Goal: Transaction & Acquisition: Purchase product/service

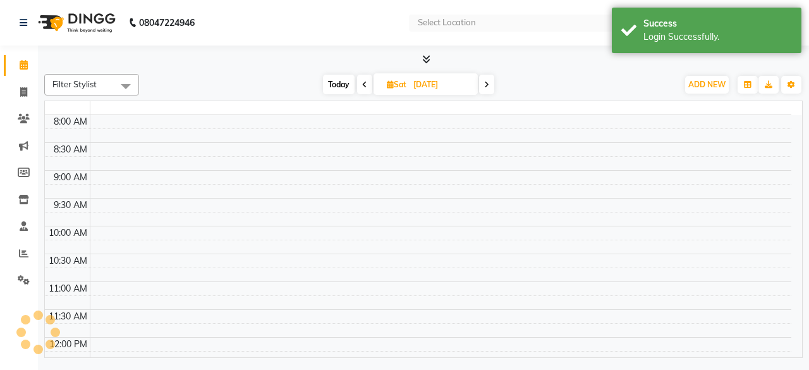
select select "en"
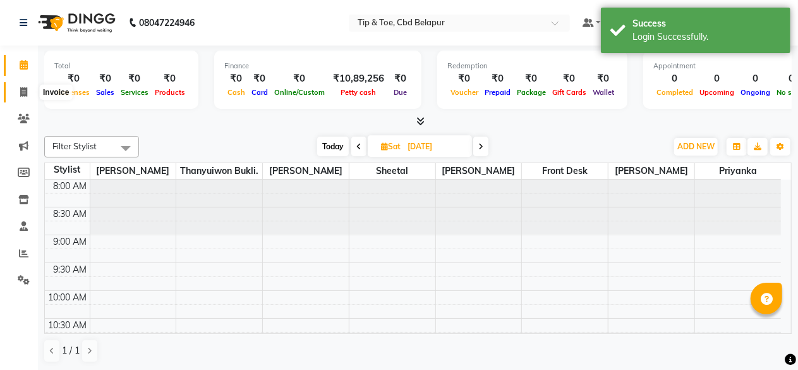
click at [24, 93] on icon at bounding box center [23, 91] width 7 height 9
select select "5812"
select select "service"
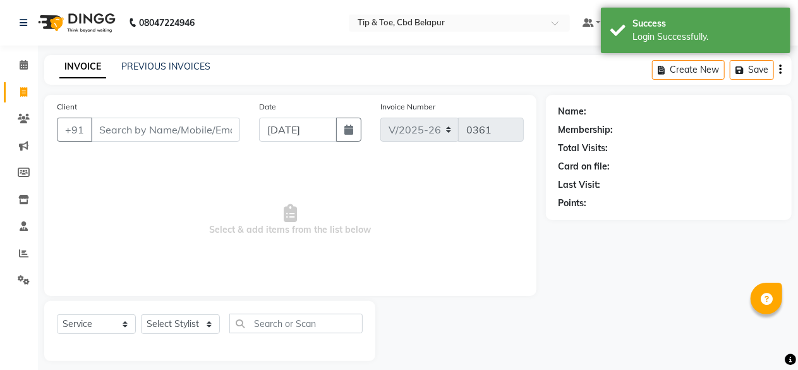
click at [126, 135] on input "Client" at bounding box center [165, 130] width 149 height 24
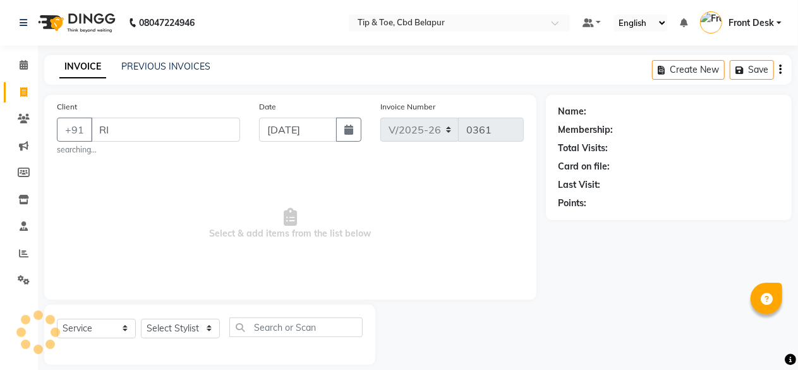
type input "R"
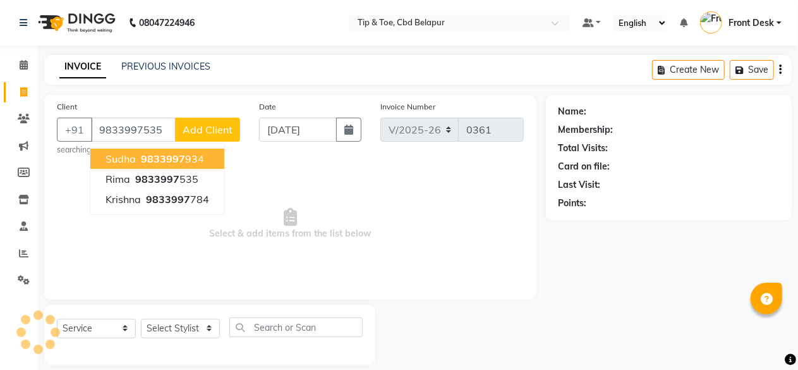
type input "9833997535"
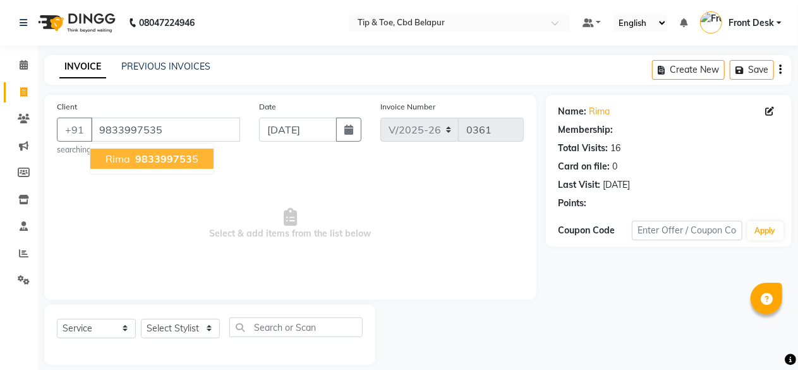
select select "1: Object"
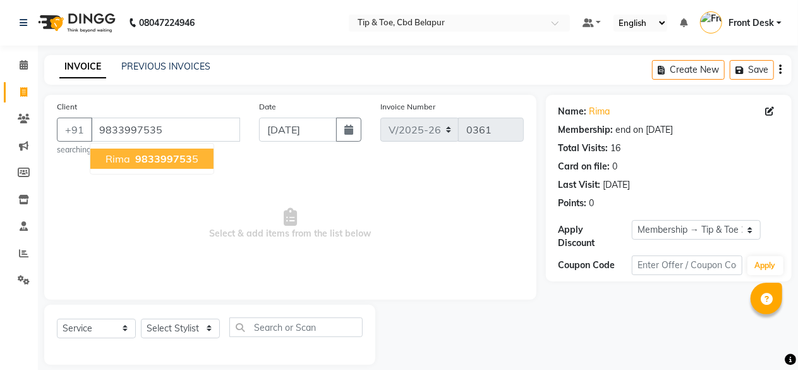
click at [150, 164] on span "983399753" at bounding box center [163, 158] width 57 height 13
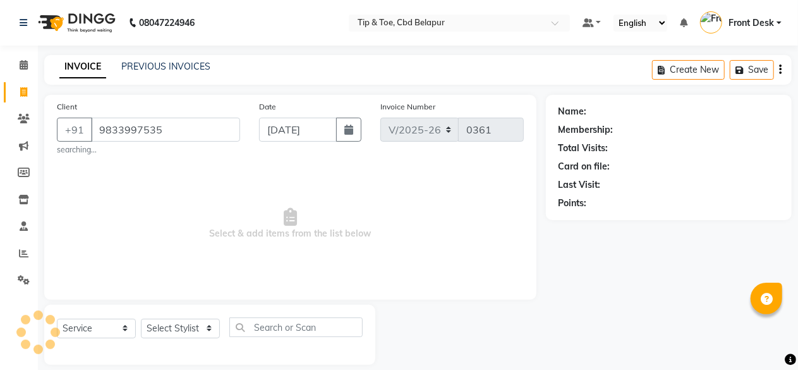
select select "1: Object"
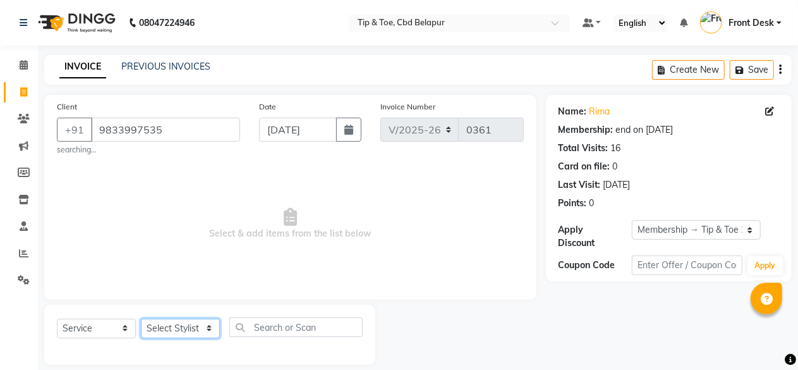
click at [187, 320] on select "Select Stylist [PERSON_NAME] Front Desk [PERSON_NAME] priyanka Sheetal [PERSON_…" at bounding box center [180, 329] width 79 height 20
select select "40383"
click at [141, 319] on select "Select Stylist [PERSON_NAME] Front Desk [PERSON_NAME] priyanka Sheetal [PERSON_…" at bounding box center [180, 329] width 79 height 20
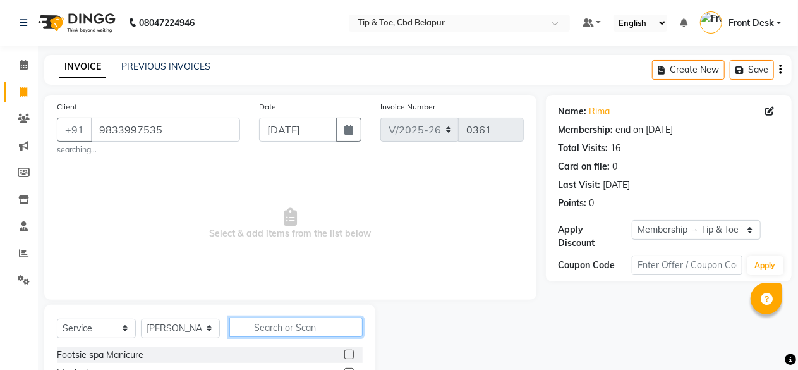
click at [271, 326] on input "text" at bounding box center [295, 327] width 133 height 20
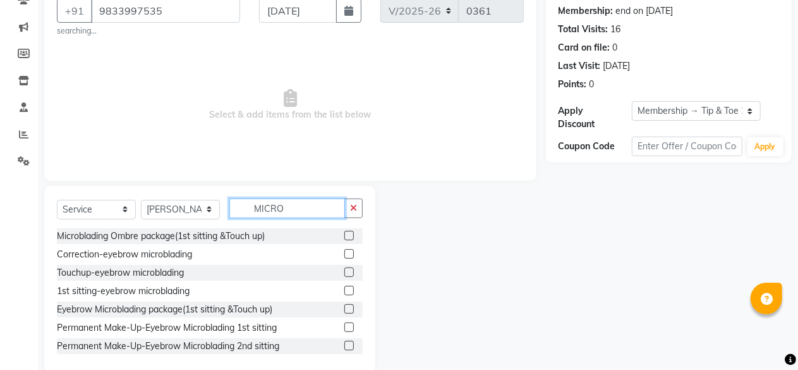
scroll to position [126, 0]
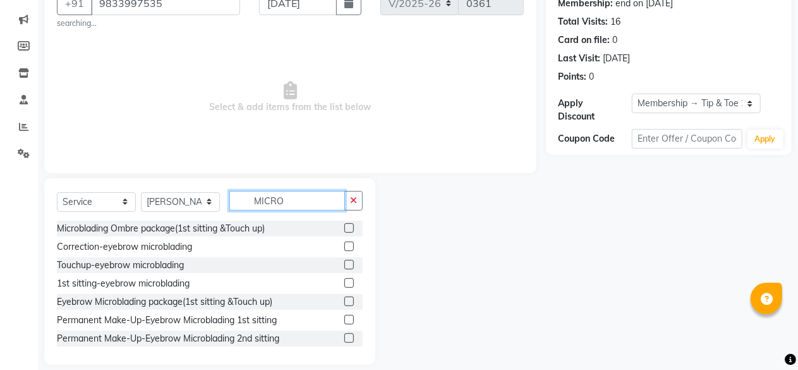
type input "MICRO"
click at [345, 282] on label at bounding box center [349, 282] width 9 height 9
click at [345, 282] on input "checkbox" at bounding box center [349, 283] width 8 height 8
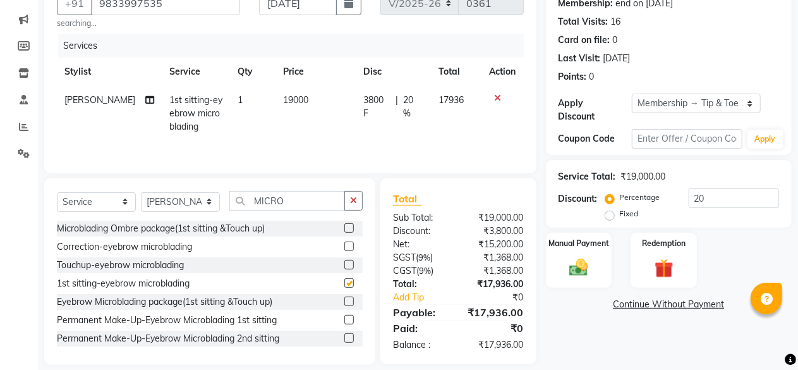
checkbox input "false"
click at [733, 195] on input "20" at bounding box center [734, 198] width 90 height 20
type input "2"
type input "50"
click at [719, 253] on div "Manual Payment Redemption" at bounding box center [669, 260] width 265 height 55
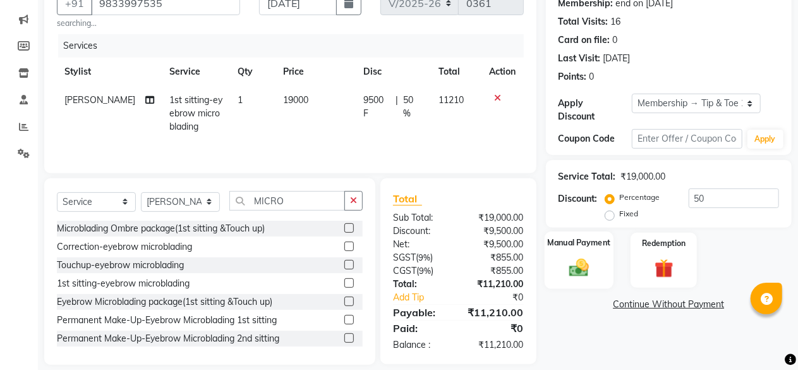
click at [560, 255] on div "Manual Payment" at bounding box center [579, 260] width 69 height 58
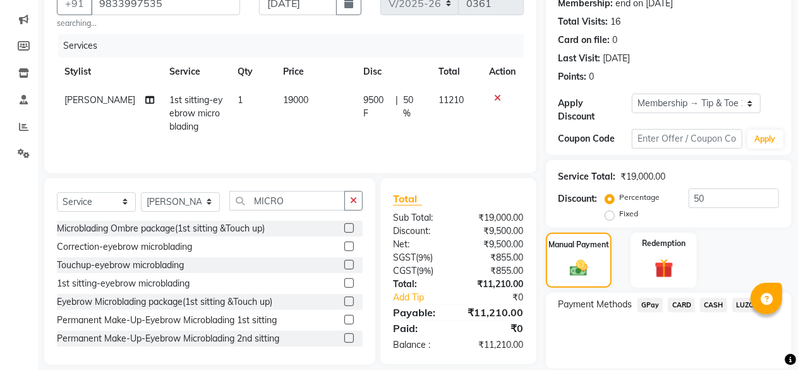
click at [649, 302] on span "GPay" at bounding box center [651, 305] width 26 height 15
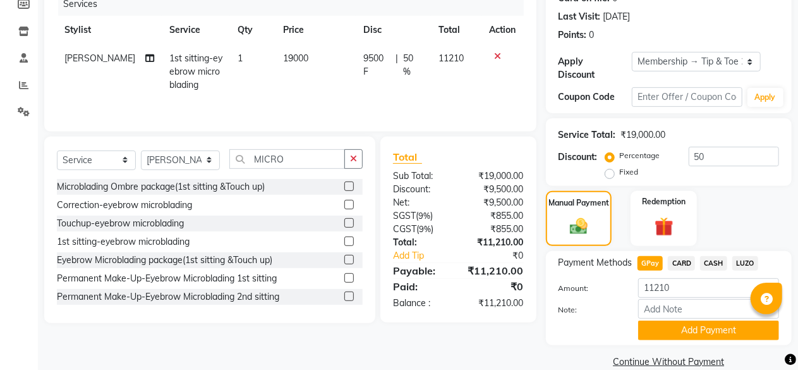
scroll to position [187, 0]
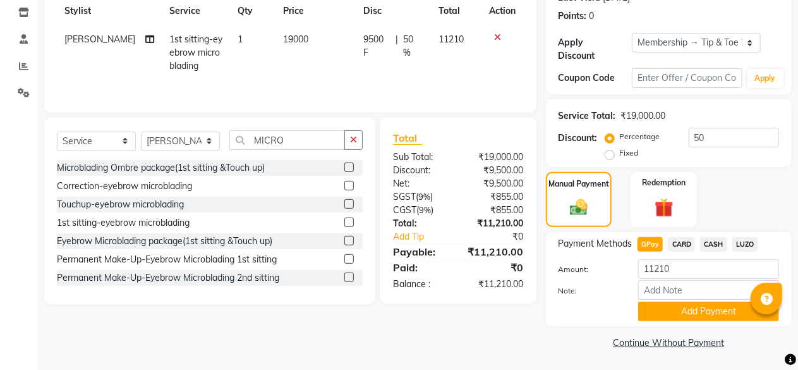
click at [447, 319] on div "Client +91 9833997535 searching... Date 03-09-2025 Invoice Number V/2025 V/2025…" at bounding box center [290, 130] width 511 height 444
click at [518, 321] on div "Client +91 9833997535 searching... Date 03-09-2025 Invoice Number V/2025 V/2025…" at bounding box center [290, 130] width 511 height 444
click at [708, 308] on button "Add Payment" at bounding box center [708, 312] width 141 height 20
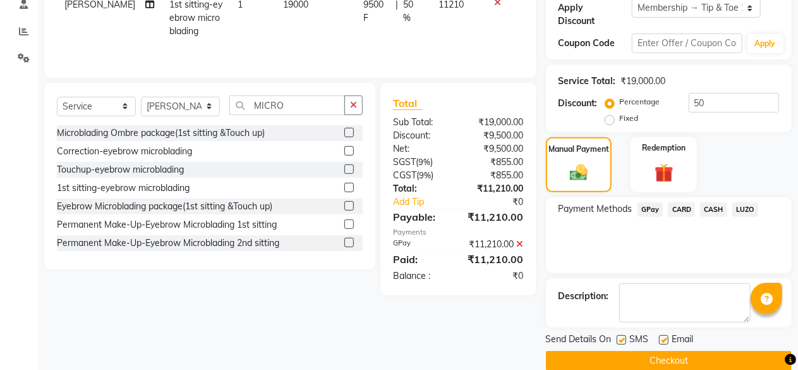
scroll to position [240, 0]
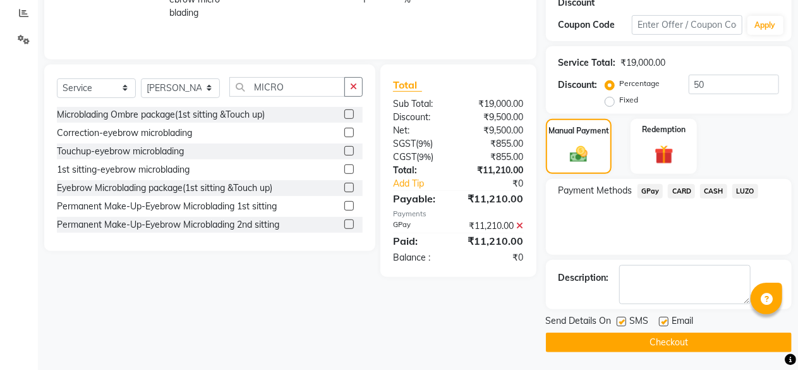
click at [660, 335] on button "Checkout" at bounding box center [669, 342] width 246 height 20
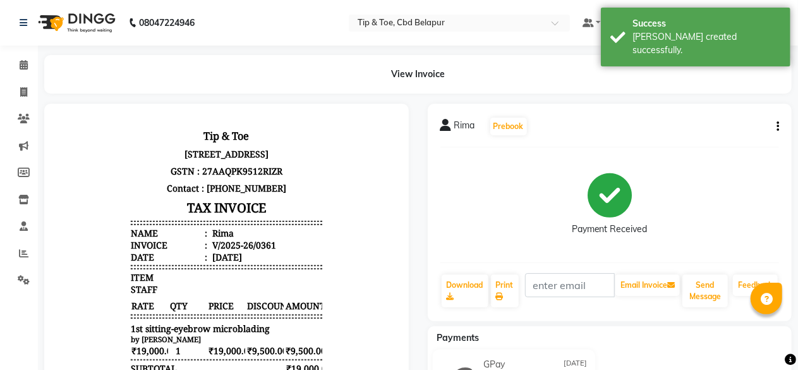
scroll to position [221, 0]
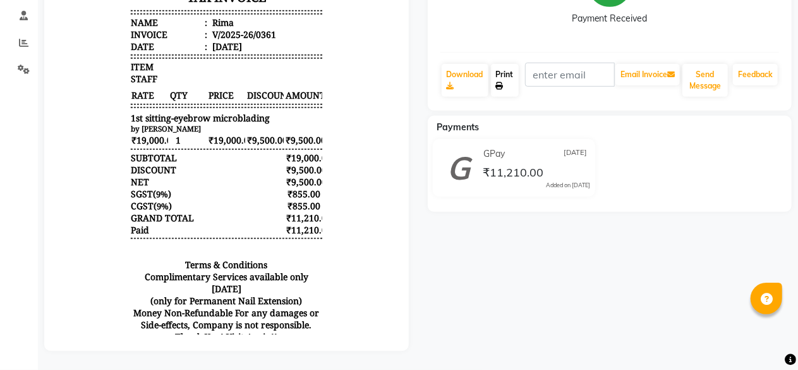
click at [512, 64] on link "Print" at bounding box center [505, 80] width 28 height 33
click at [501, 64] on link "Print" at bounding box center [505, 80] width 28 height 33
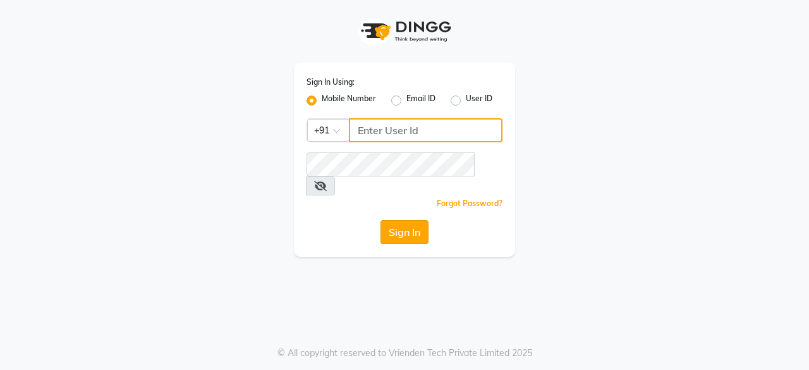
type input "8779795277"
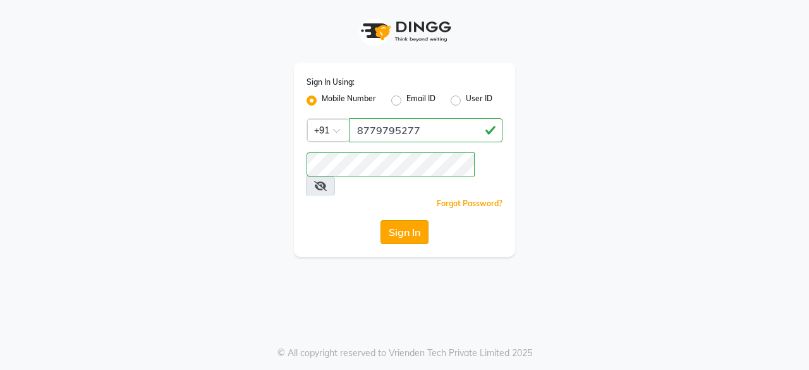
click at [398, 220] on button "Sign In" at bounding box center [405, 232] width 48 height 24
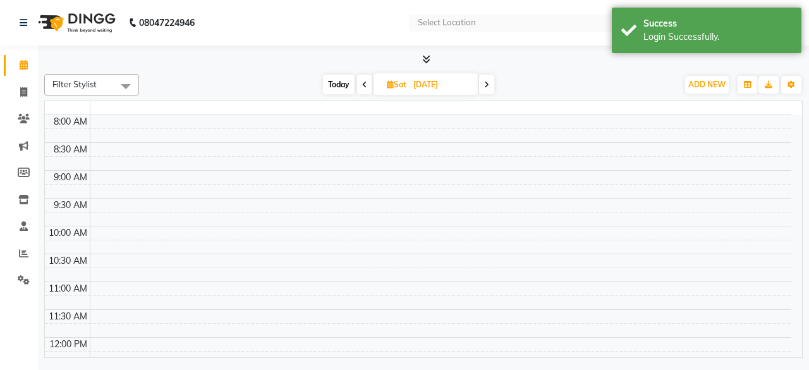
select select "en"
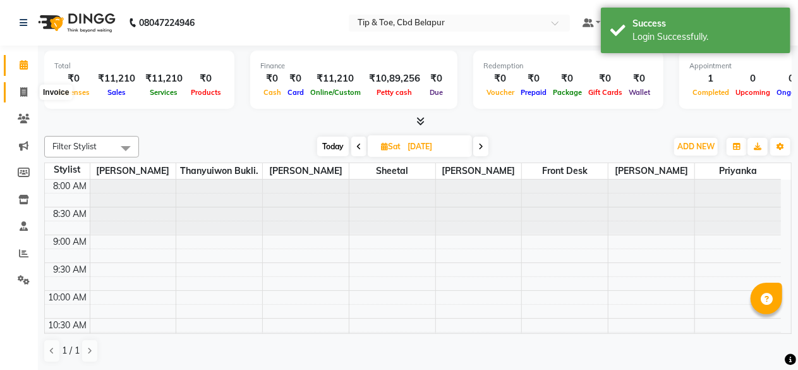
click at [22, 92] on icon at bounding box center [23, 91] width 7 height 9
select select "5812"
select select "service"
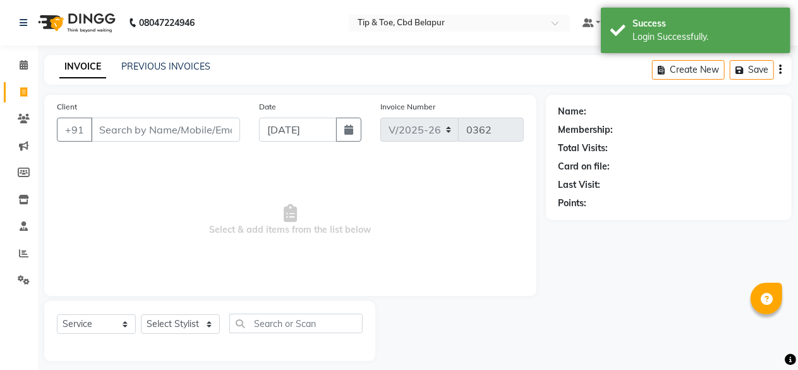
click at [116, 127] on input "Client" at bounding box center [165, 130] width 149 height 24
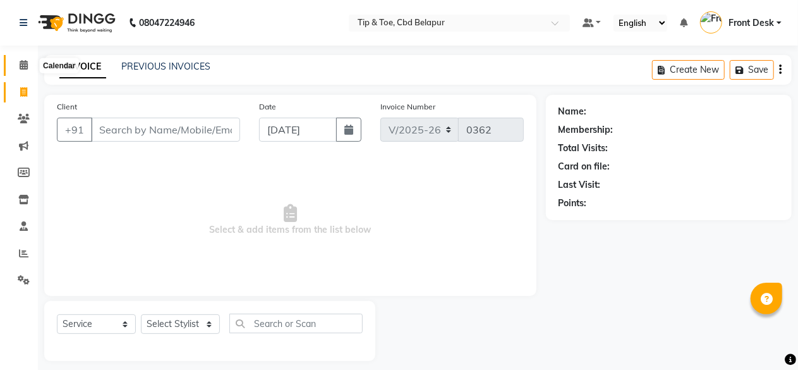
click at [20, 60] on icon at bounding box center [24, 64] width 8 height 9
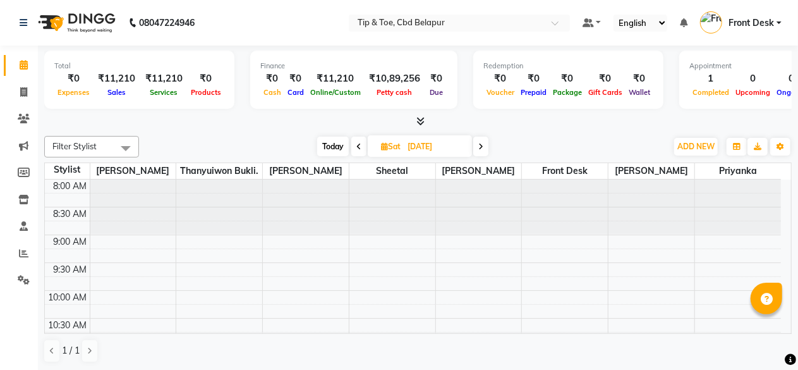
click at [478, 151] on span at bounding box center [480, 147] width 15 height 20
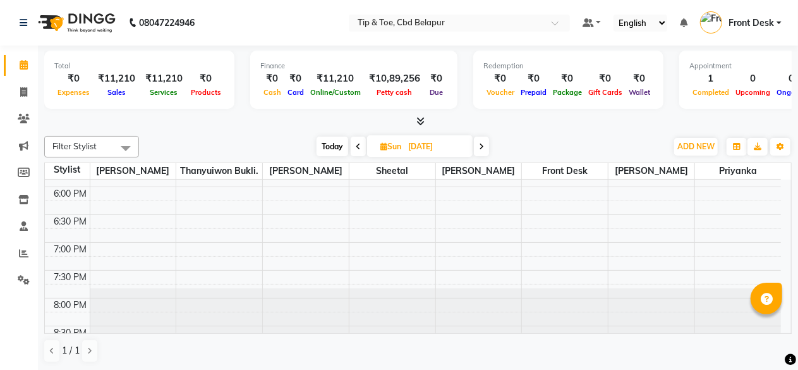
click at [478, 151] on span at bounding box center [481, 147] width 15 height 20
click at [482, 145] on icon at bounding box center [482, 147] width 5 height 8
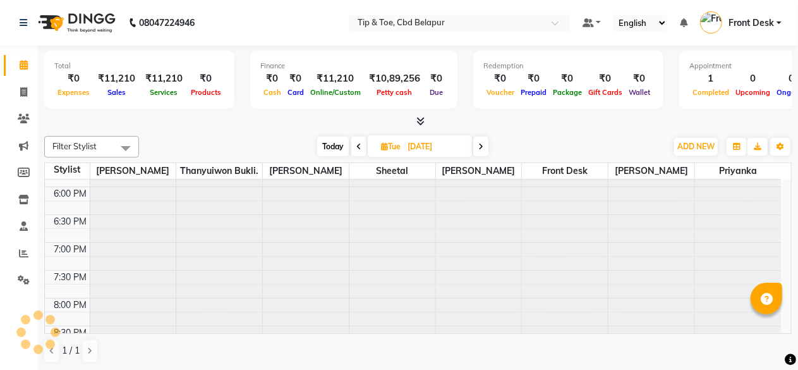
scroll to position [0, 0]
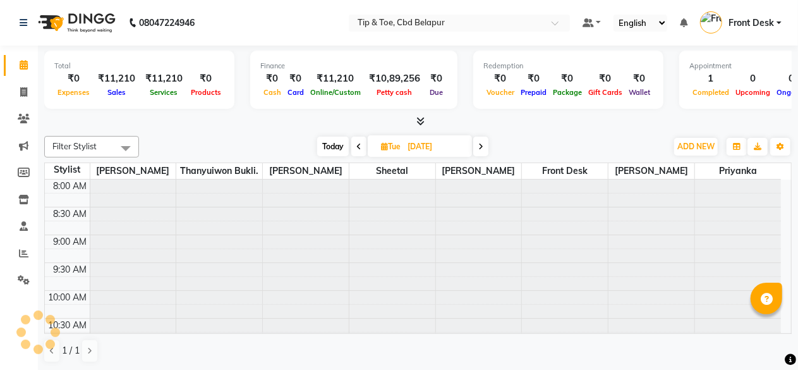
click at [482, 145] on icon at bounding box center [481, 147] width 5 height 8
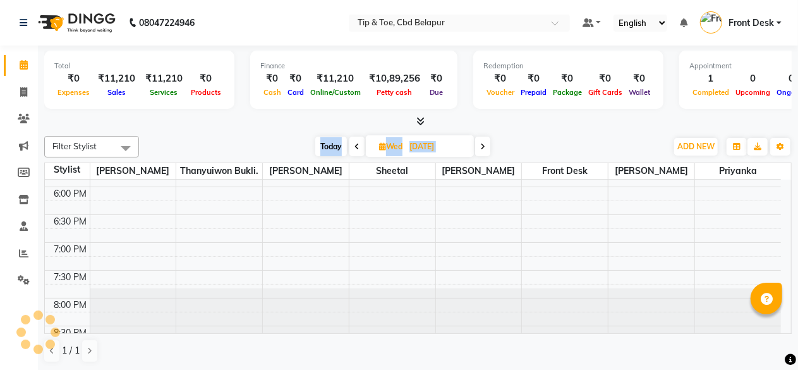
click at [482, 145] on icon at bounding box center [482, 147] width 5 height 8
click at [482, 145] on icon at bounding box center [481, 147] width 5 height 8
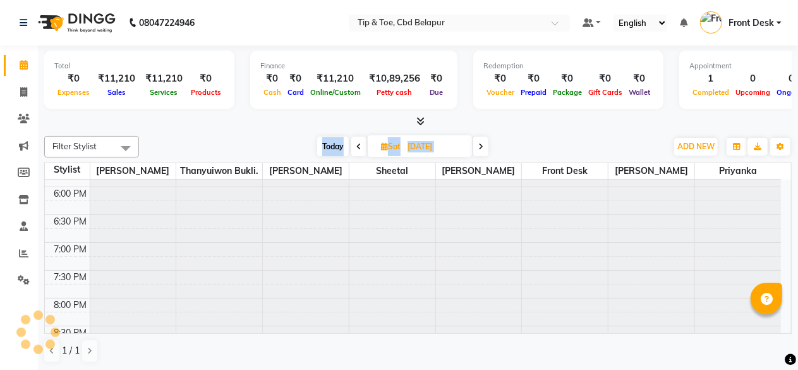
scroll to position [549, 0]
click at [482, 145] on icon at bounding box center [481, 147] width 5 height 8
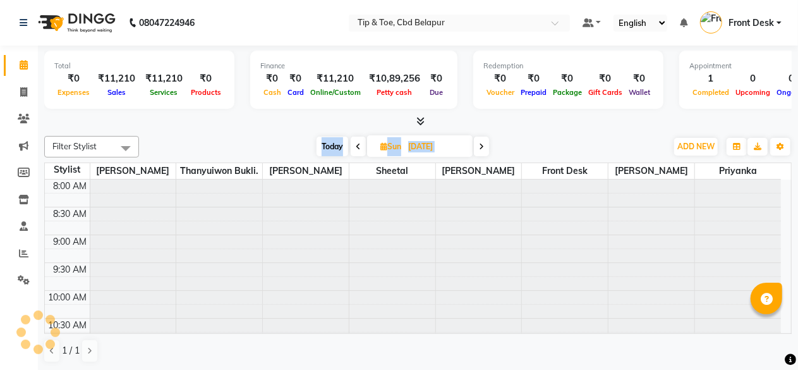
click at [482, 145] on icon at bounding box center [481, 147] width 5 height 8
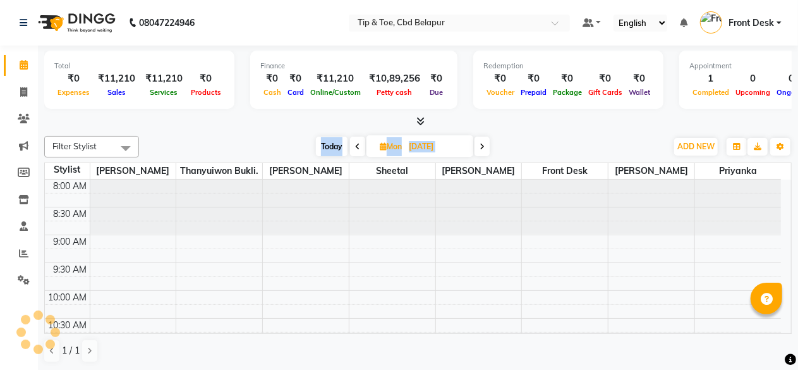
scroll to position [549, 0]
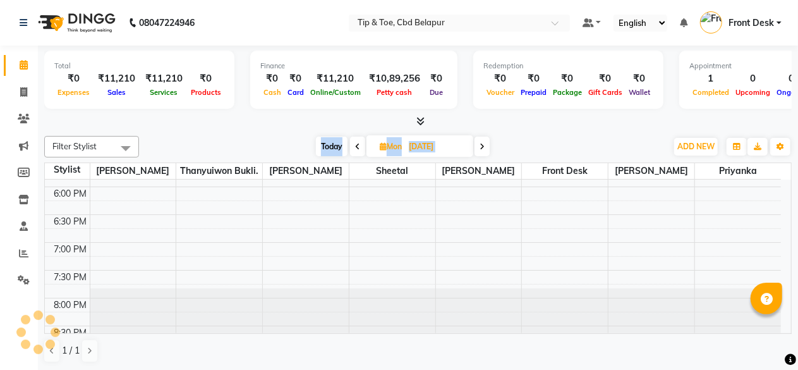
click at [482, 145] on icon at bounding box center [482, 147] width 5 height 8
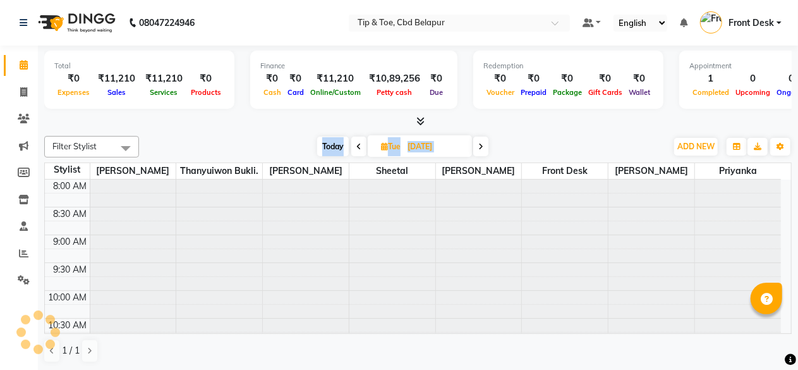
click at [482, 145] on icon at bounding box center [481, 147] width 5 height 8
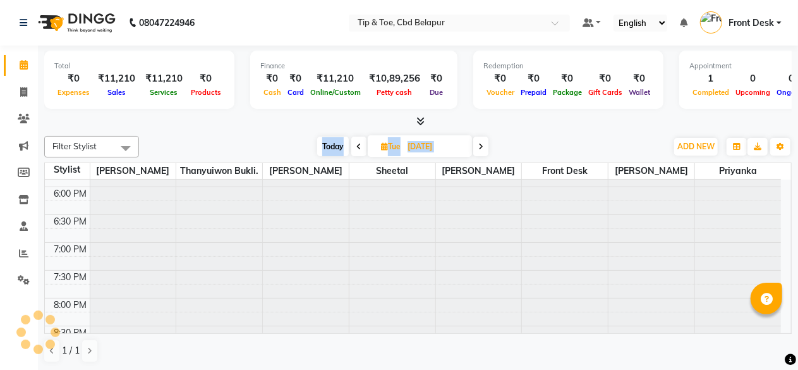
click at [482, 145] on icon at bounding box center [481, 147] width 5 height 8
click at [482, 145] on icon at bounding box center [479, 147] width 5 height 8
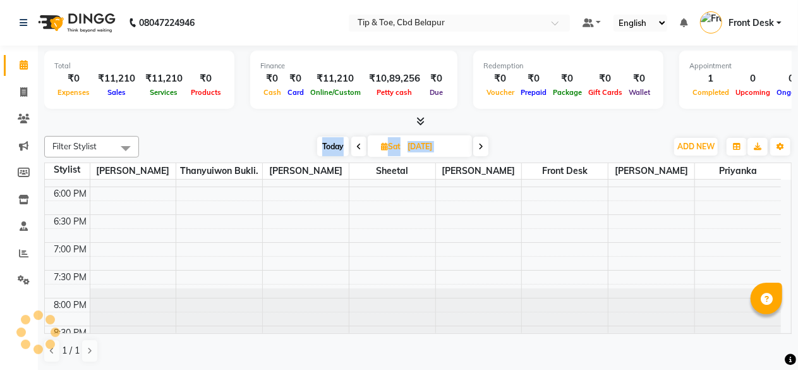
click at [482, 145] on icon at bounding box center [481, 147] width 5 height 8
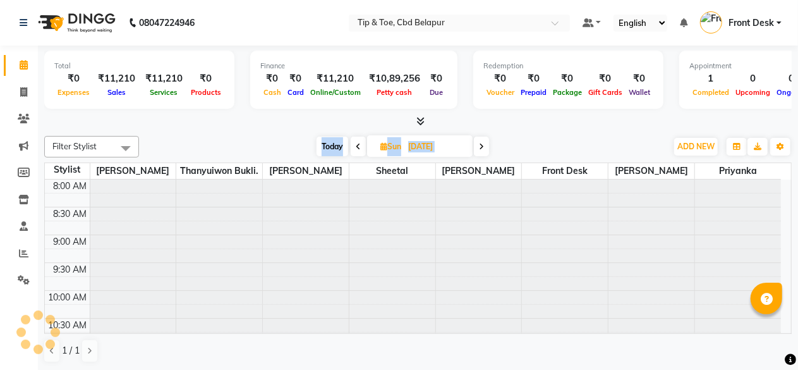
click at [482, 145] on icon at bounding box center [481, 147] width 5 height 8
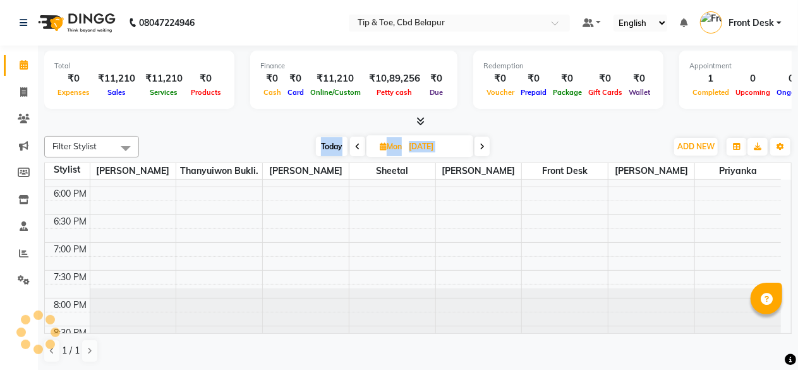
click at [482, 145] on icon at bounding box center [482, 147] width 5 height 8
click at [482, 145] on icon at bounding box center [481, 147] width 5 height 8
click at [350, 142] on span at bounding box center [357, 147] width 15 height 20
type input "[DATE]"
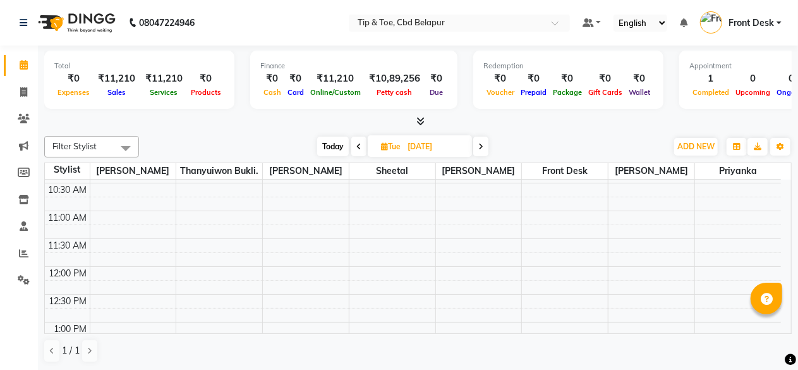
scroll to position [127, 0]
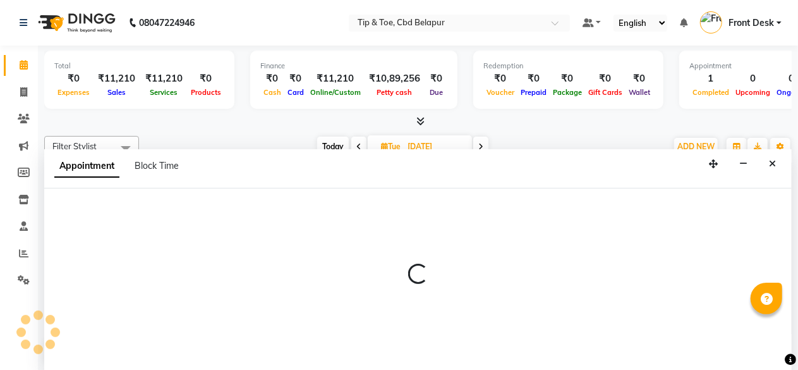
scroll to position [0, 0]
select select "40373"
select select "690"
select select "tentative"
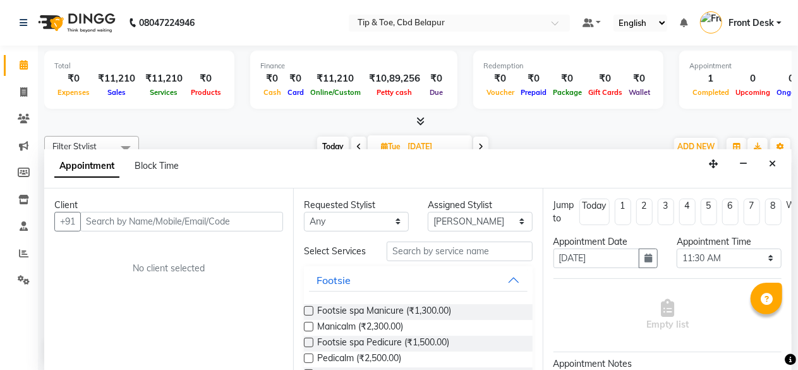
click at [125, 216] on input "text" at bounding box center [181, 222] width 203 height 20
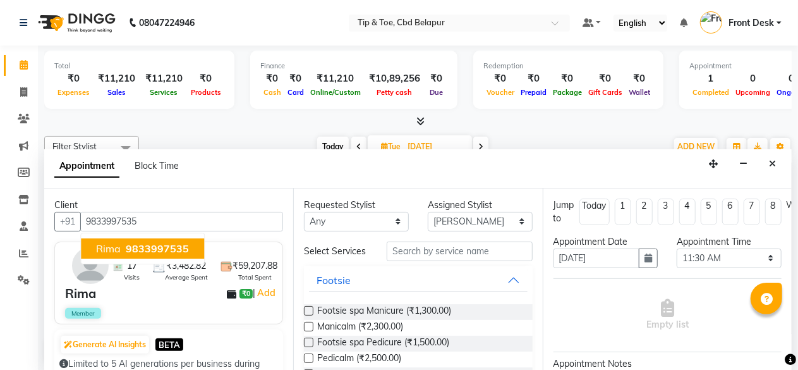
click at [130, 251] on span "9833997535" at bounding box center [157, 248] width 63 height 13
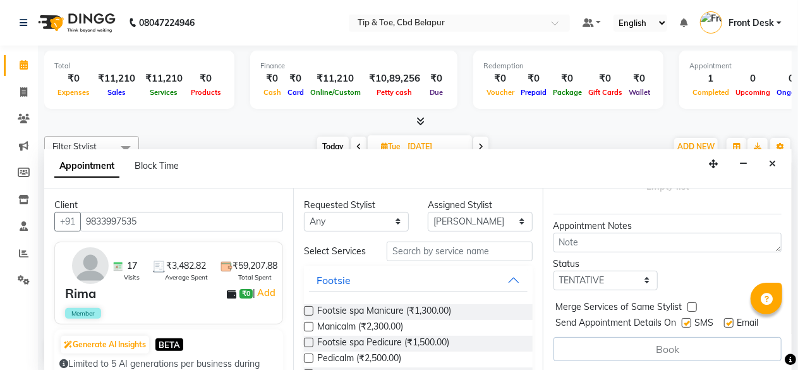
type input "9833997535"
click at [426, 252] on input "text" at bounding box center [460, 251] width 146 height 20
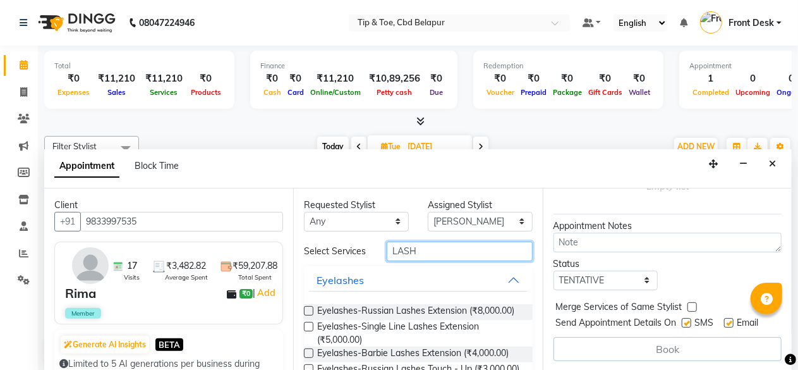
type input "LASH"
click at [309, 331] on label at bounding box center [308, 326] width 9 height 9
click at [309, 332] on input "checkbox" at bounding box center [308, 328] width 8 height 8
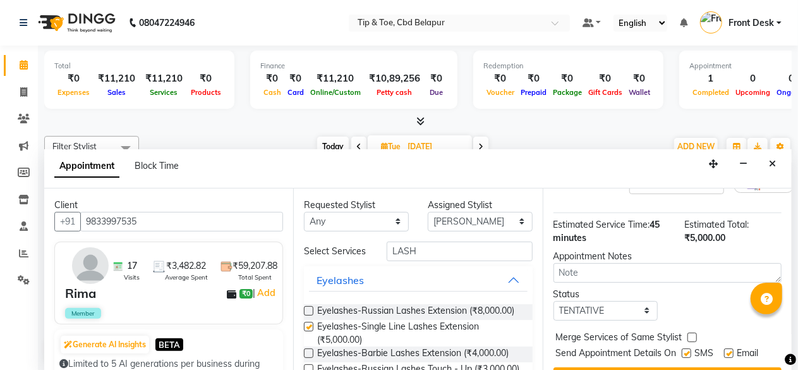
checkbox input "false"
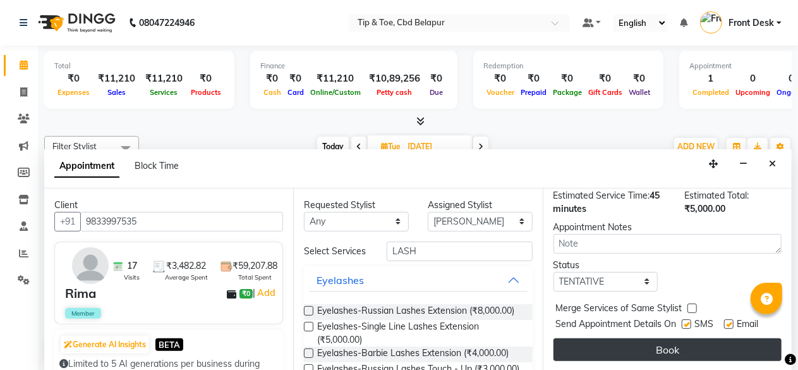
click at [678, 343] on button "Book" at bounding box center [668, 349] width 228 height 23
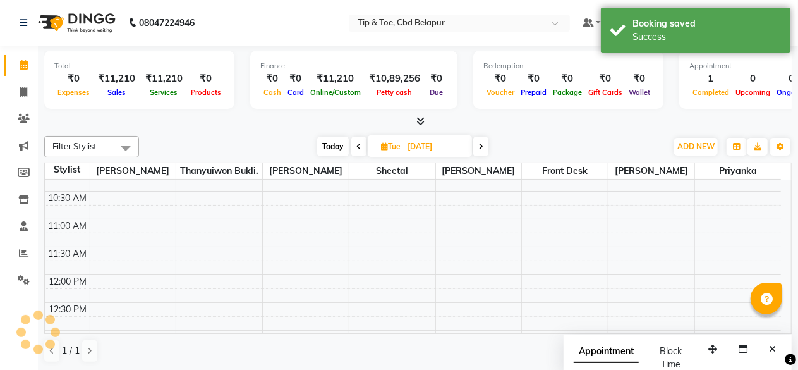
scroll to position [0, 0]
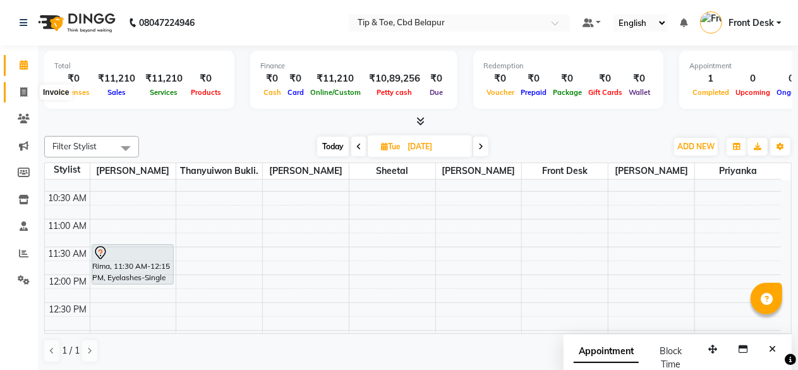
click at [23, 90] on icon at bounding box center [23, 91] width 7 height 9
select select "service"
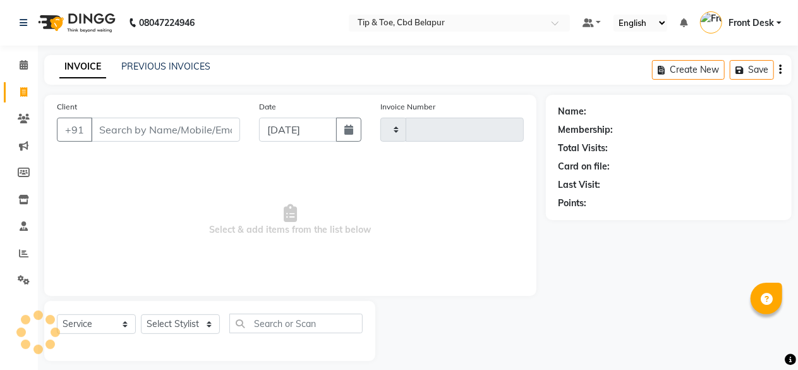
type input "0362"
select select "5812"
click at [110, 133] on input "Client" at bounding box center [165, 130] width 149 height 24
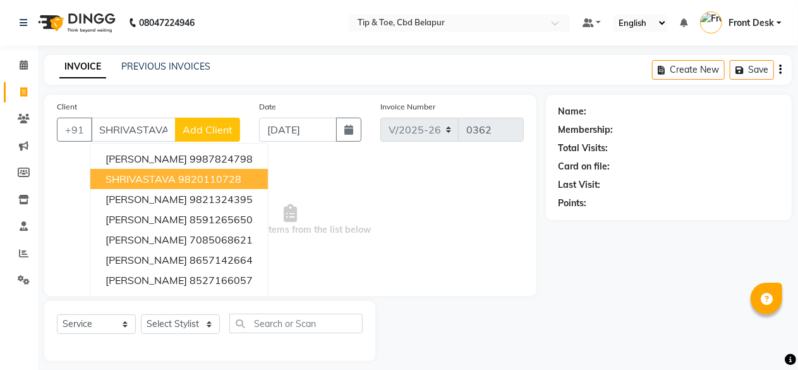
click at [143, 178] on span "SHRIVASTAVA" at bounding box center [141, 179] width 70 height 13
type input "9820110728"
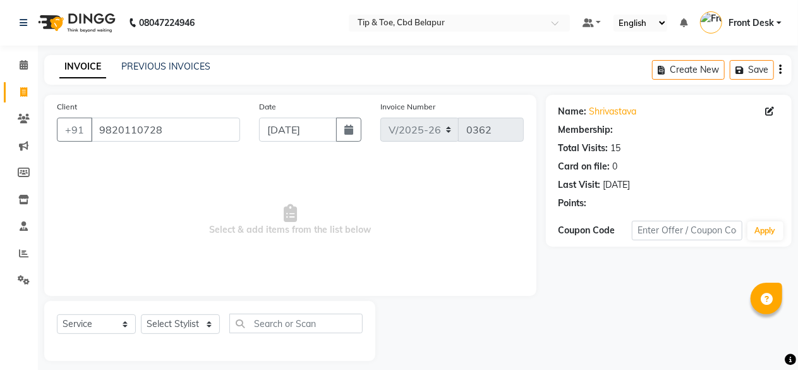
select select "1: Object"
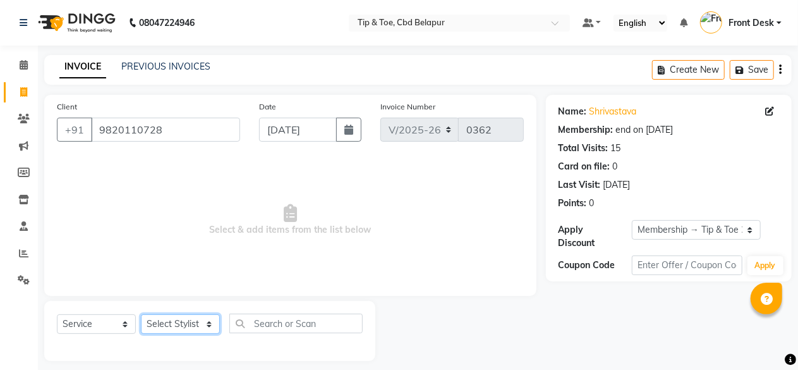
click at [156, 317] on select "Select Stylist [PERSON_NAME] Front Desk [PERSON_NAME] priyanka Sheetal [PERSON_…" at bounding box center [180, 324] width 79 height 20
select select "69755"
click at [141, 314] on select "Select Stylist [PERSON_NAME] Front Desk [PERSON_NAME] priyanka Sheetal [PERSON_…" at bounding box center [180, 324] width 79 height 20
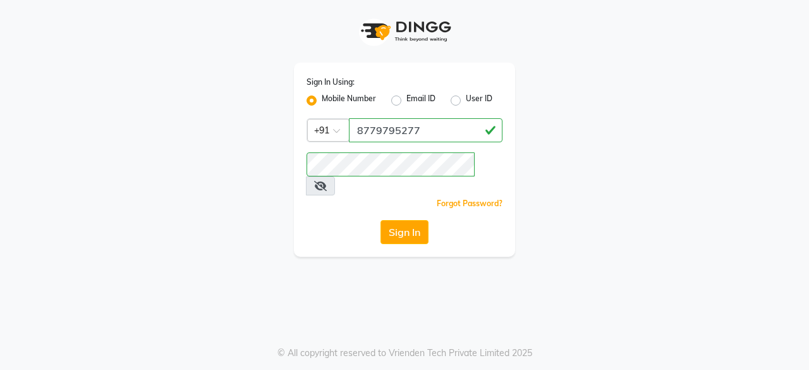
click at [410, 220] on button "Sign In" at bounding box center [405, 232] width 48 height 24
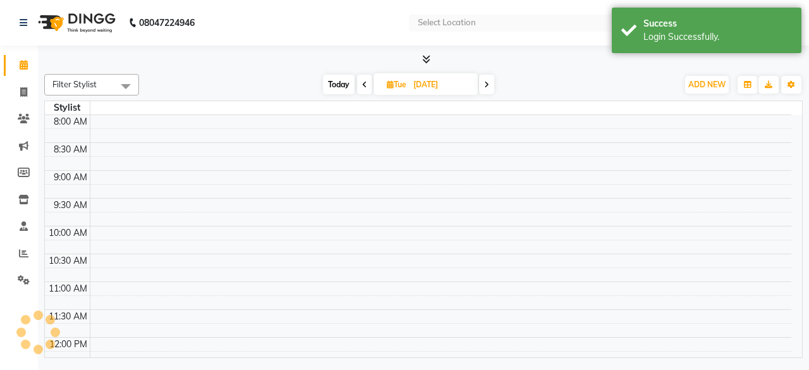
select select "en"
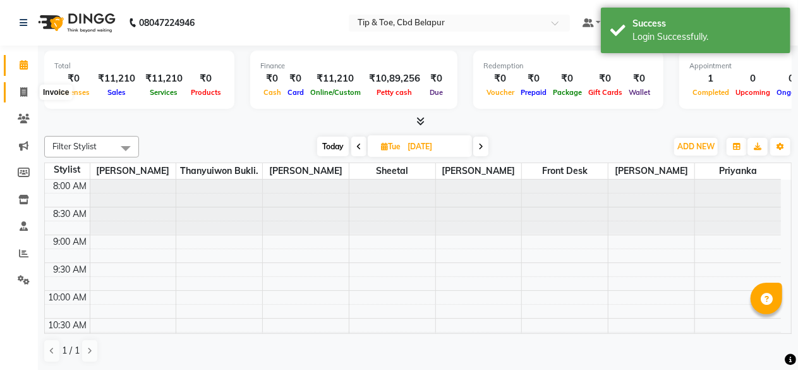
click at [21, 97] on icon at bounding box center [23, 91] width 7 height 9
select select "service"
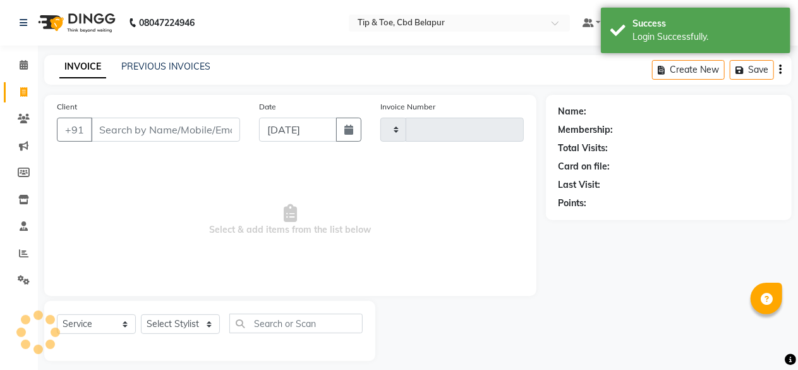
type input "0362"
select select "5812"
click at [135, 137] on input "Client" at bounding box center [165, 130] width 149 height 24
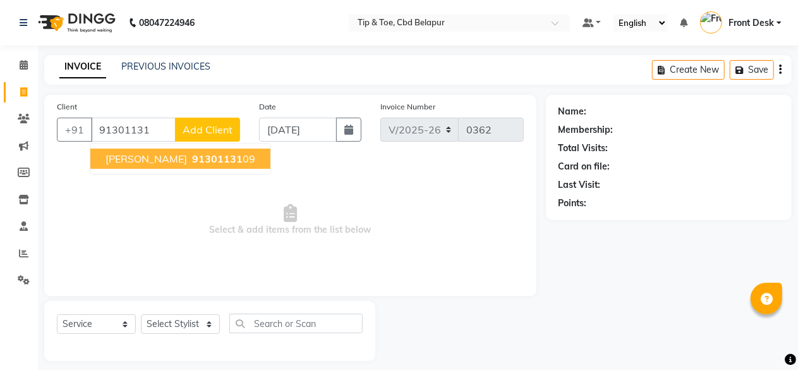
click at [192, 161] on span "91301131" at bounding box center [217, 158] width 51 height 13
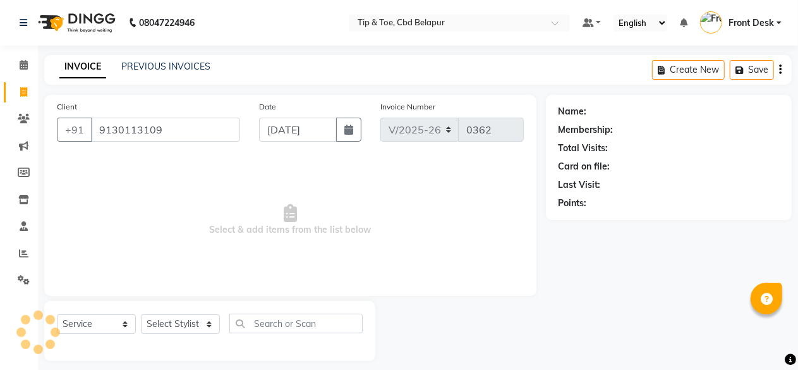
type input "9130113109"
select select "1: Object"
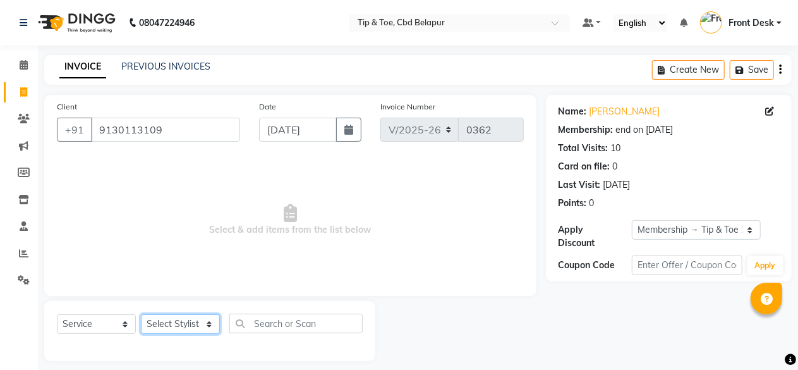
click at [174, 327] on select "Select Stylist [PERSON_NAME] Front Desk [PERSON_NAME] priyanka Sheetal [PERSON_…" at bounding box center [180, 324] width 79 height 20
select select "40372"
click at [141, 314] on select "Select Stylist [PERSON_NAME] Front Desk [PERSON_NAME] priyanka Sheetal [PERSON_…" at bounding box center [180, 324] width 79 height 20
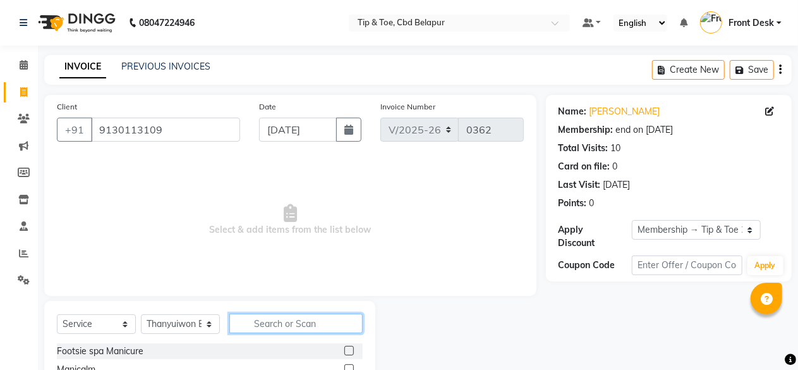
click at [282, 324] on input "text" at bounding box center [295, 324] width 133 height 20
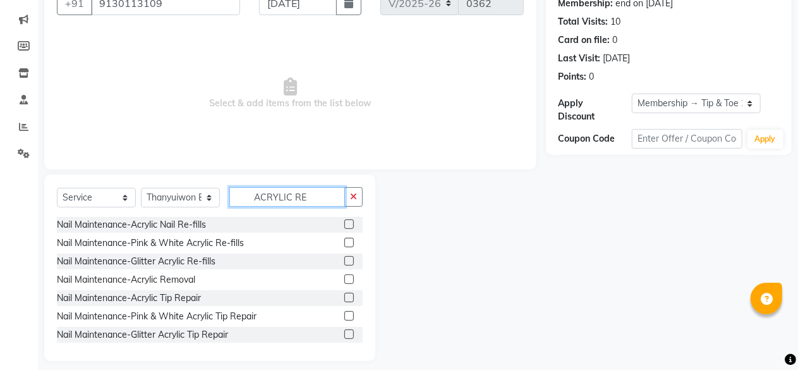
scroll to position [136, 0]
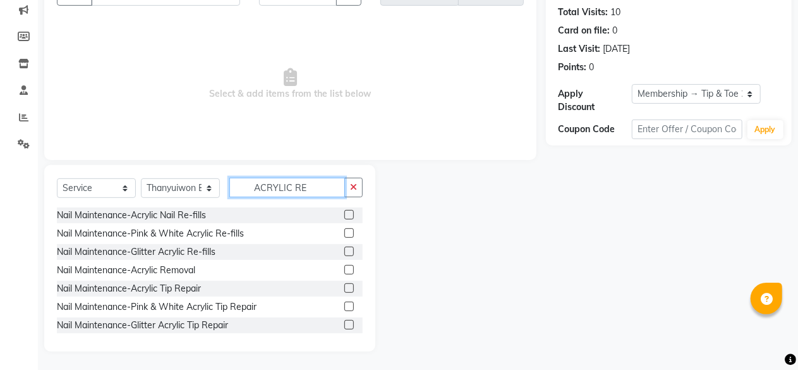
type input "ACRYLIC RE"
click at [345, 267] on label at bounding box center [349, 269] width 9 height 9
click at [345, 267] on input "checkbox" at bounding box center [349, 270] width 8 height 8
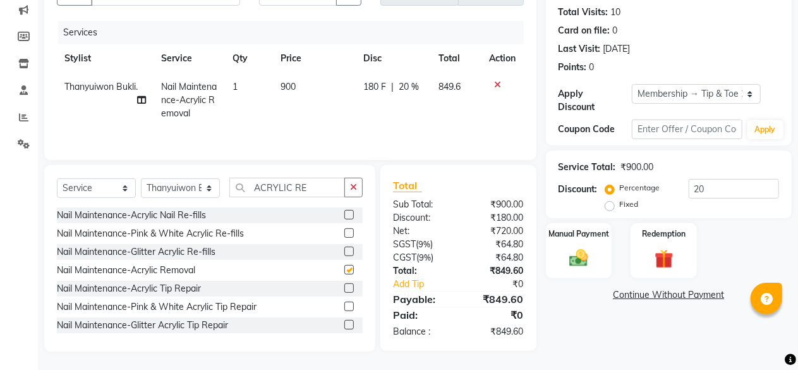
checkbox input "false"
click at [168, 184] on select "Select Stylist [PERSON_NAME] Front Desk [PERSON_NAME] priyanka Sheetal [PERSON_…" at bounding box center [180, 188] width 79 height 20
select select "40378"
click at [141, 179] on select "Select Stylist [PERSON_NAME] Front Desk [PERSON_NAME] priyanka Sheetal [PERSON_…" at bounding box center [180, 188] width 79 height 20
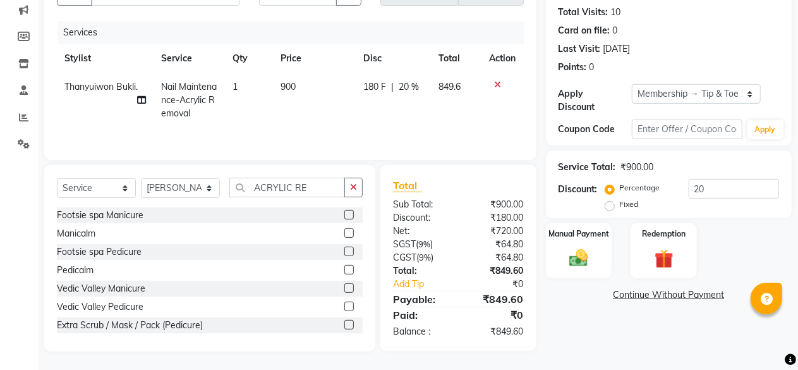
click at [172, 293] on div "Vedic Valley Manicure" at bounding box center [210, 289] width 306 height 16
click at [304, 194] on input "ACRYLIC RE" at bounding box center [287, 188] width 116 height 20
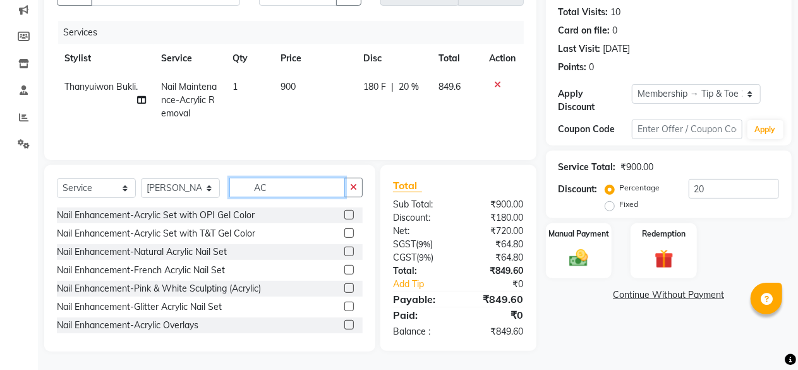
type input "A"
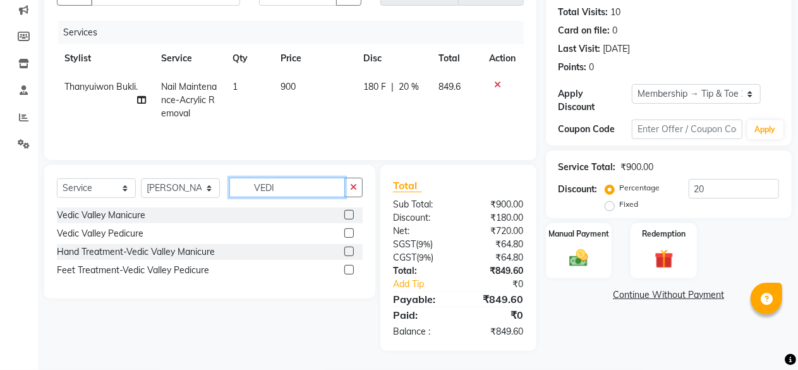
type input "VEDI"
click at [345, 235] on label at bounding box center [349, 232] width 9 height 9
click at [345, 235] on input "checkbox" at bounding box center [349, 233] width 8 height 8
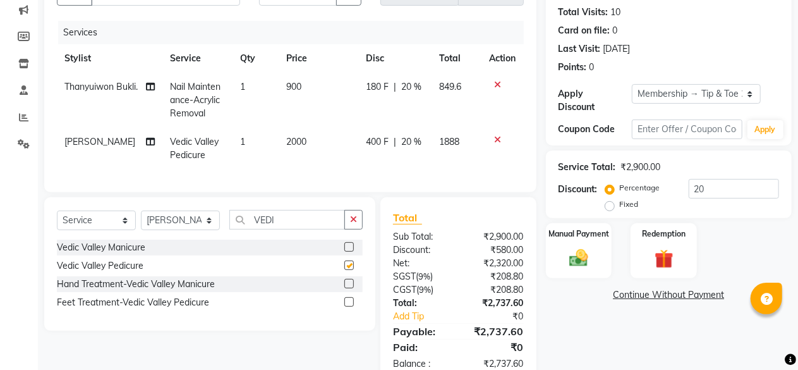
checkbox input "false"
click at [498, 133] on td at bounding box center [503, 149] width 42 height 42
click at [497, 137] on icon at bounding box center [498, 139] width 7 height 9
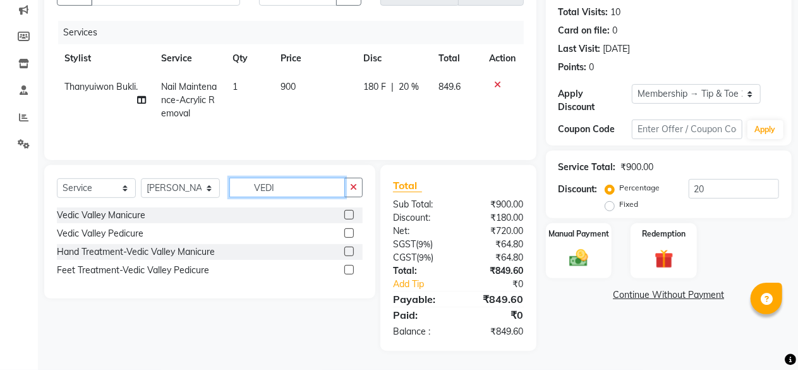
click at [294, 187] on input "VEDI" at bounding box center [287, 188] width 116 height 20
click at [351, 213] on label at bounding box center [349, 214] width 9 height 9
click at [351, 213] on input "checkbox" at bounding box center [349, 215] width 8 height 8
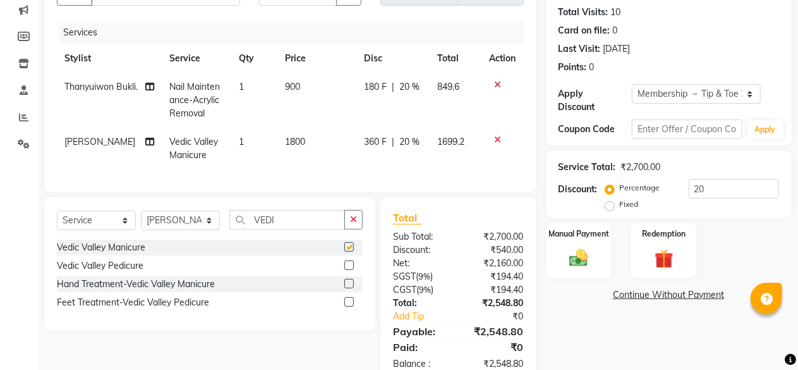
checkbox input "false"
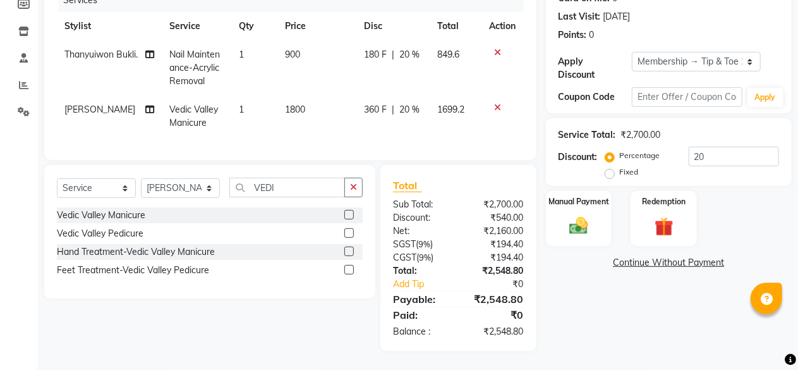
scroll to position [178, 0]
click at [579, 214] on img at bounding box center [579, 225] width 32 height 23
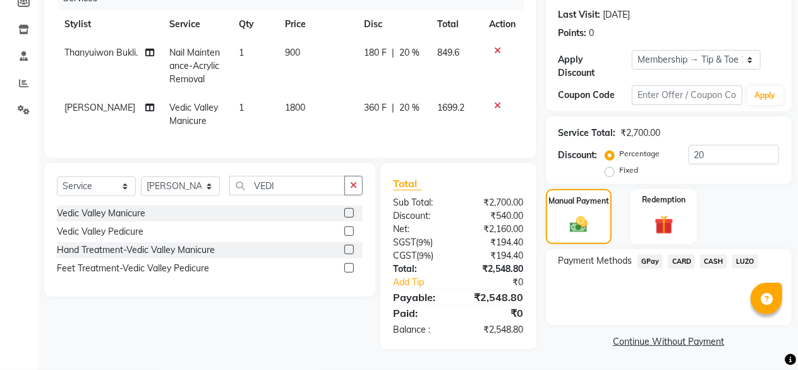
click at [649, 254] on span "GPay" at bounding box center [651, 261] width 26 height 15
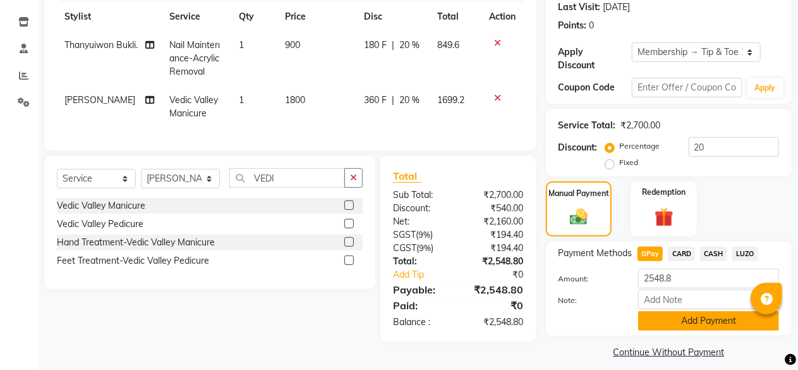
click at [681, 318] on button "Add Payment" at bounding box center [708, 321] width 141 height 20
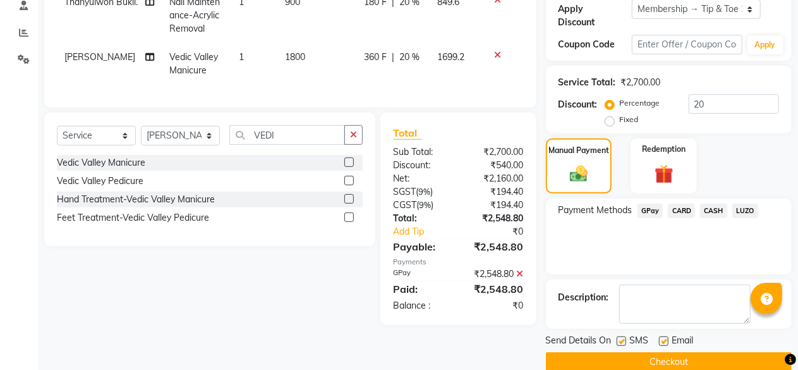
scroll to position [240, 0]
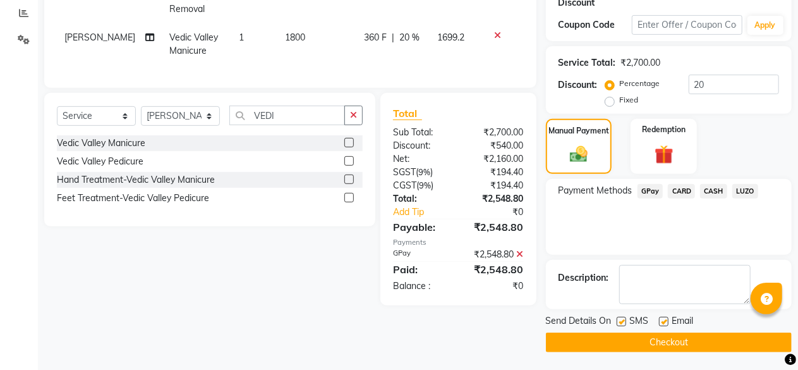
click at [668, 338] on button "Checkout" at bounding box center [669, 342] width 246 height 20
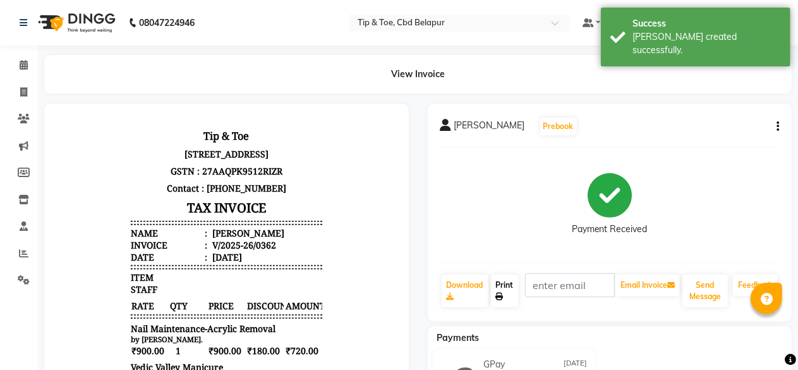
click at [515, 293] on link "Print" at bounding box center [505, 290] width 28 height 33
